Goal: Task Accomplishment & Management: Manage account settings

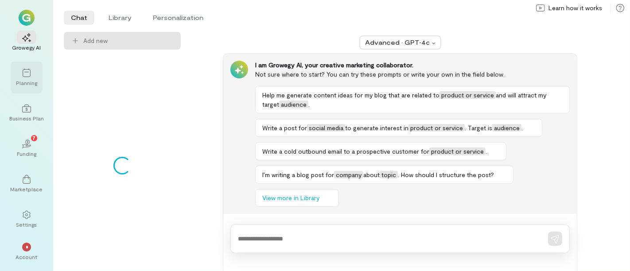
click at [29, 73] on icon at bounding box center [26, 73] width 9 height 9
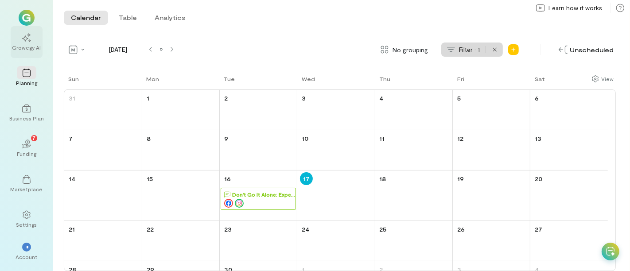
click at [27, 44] on div "Growegy AI" at bounding box center [26, 47] width 29 height 7
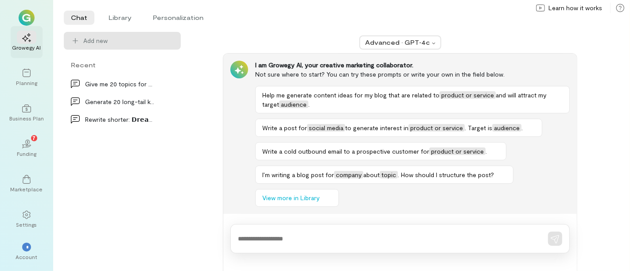
click at [27, 44] on div "Growegy AI" at bounding box center [26, 47] width 29 height 7
click at [169, 84] on icon at bounding box center [169, 84] width 8 height 2
click at [171, 84] on icon at bounding box center [169, 83] width 9 height 9
click at [149, 116] on span "Delete" at bounding box center [149, 120] width 43 height 9
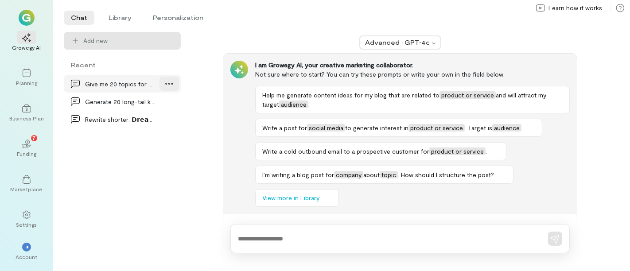
click at [173, 84] on icon at bounding box center [169, 83] width 9 height 9
click at [149, 118] on span "Delete" at bounding box center [149, 120] width 43 height 9
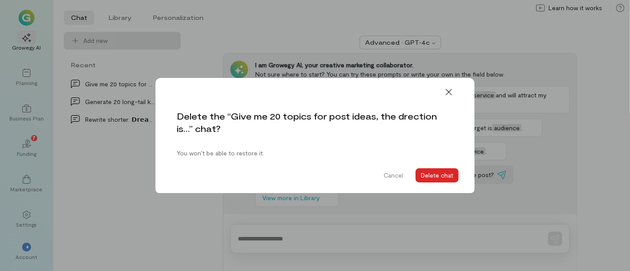
click at [438, 173] on button "Delete chat" at bounding box center [436, 175] width 43 height 14
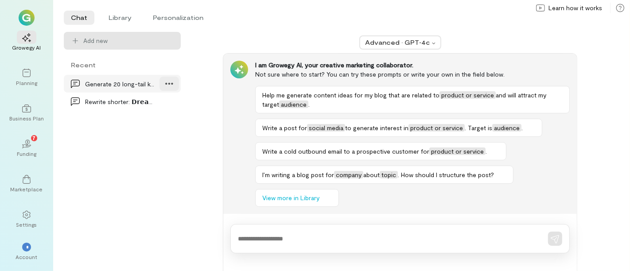
click at [175, 88] on div at bounding box center [168, 84] width 19 height 14
click at [147, 120] on span "Delete" at bounding box center [149, 120] width 43 height 9
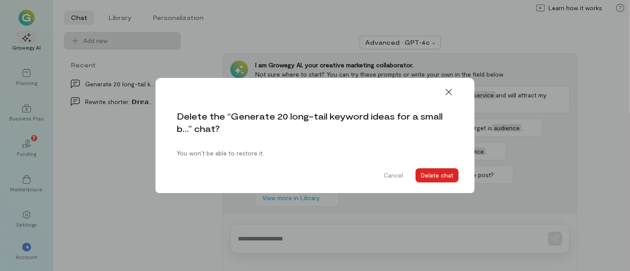
click at [454, 172] on button "Delete chat" at bounding box center [436, 175] width 43 height 14
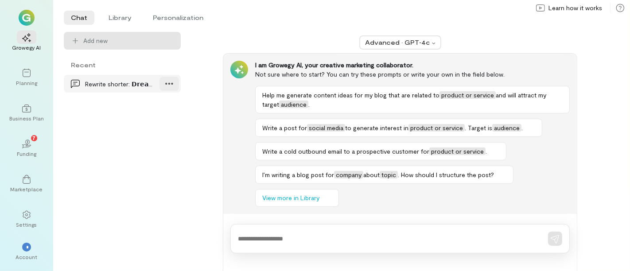
click at [169, 84] on icon at bounding box center [169, 83] width 9 height 9
click at [142, 118] on span "Delete" at bounding box center [149, 120] width 43 height 9
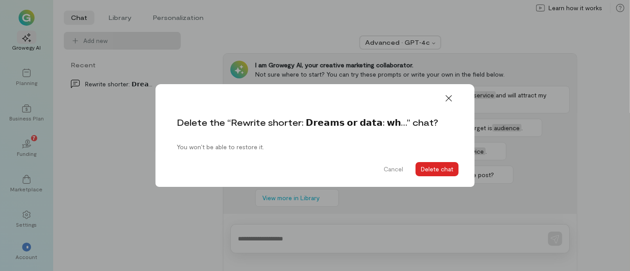
click at [445, 171] on button "Delete chat" at bounding box center [436, 169] width 43 height 14
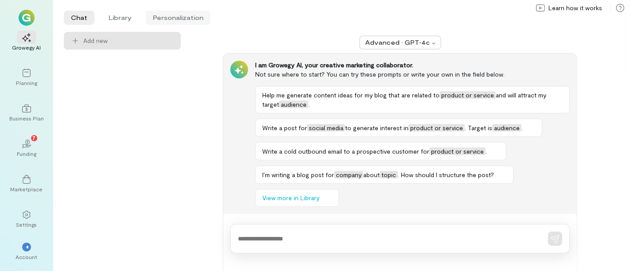
click at [176, 13] on li "Personalization" at bounding box center [178, 18] width 65 height 14
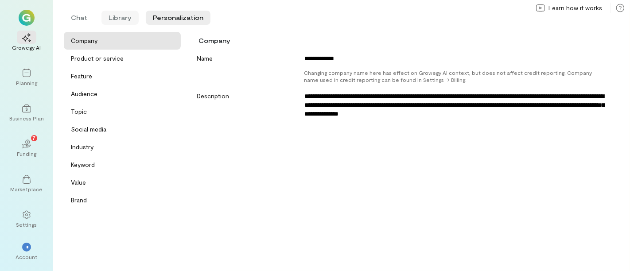
click at [116, 19] on li "Library" at bounding box center [119, 18] width 37 height 14
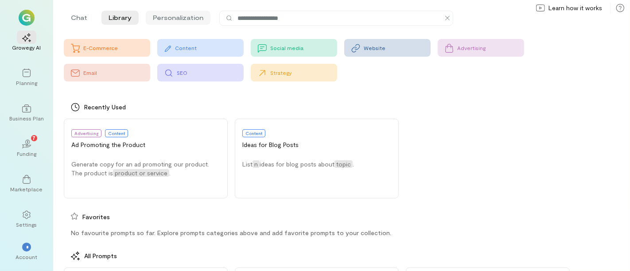
click at [192, 11] on li "Personalization" at bounding box center [178, 18] width 65 height 14
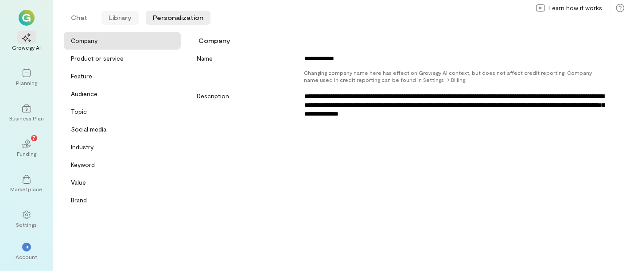
click at [104, 19] on li "Library" at bounding box center [119, 18] width 37 height 14
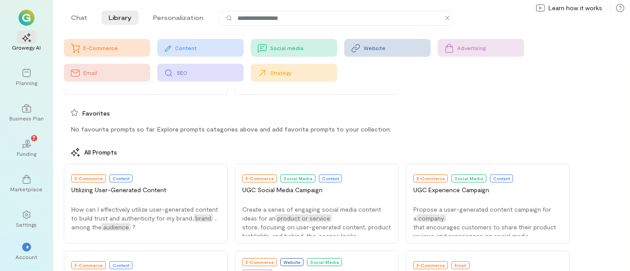
scroll to position [49, 0]
